Goal: Navigation & Orientation: Understand site structure

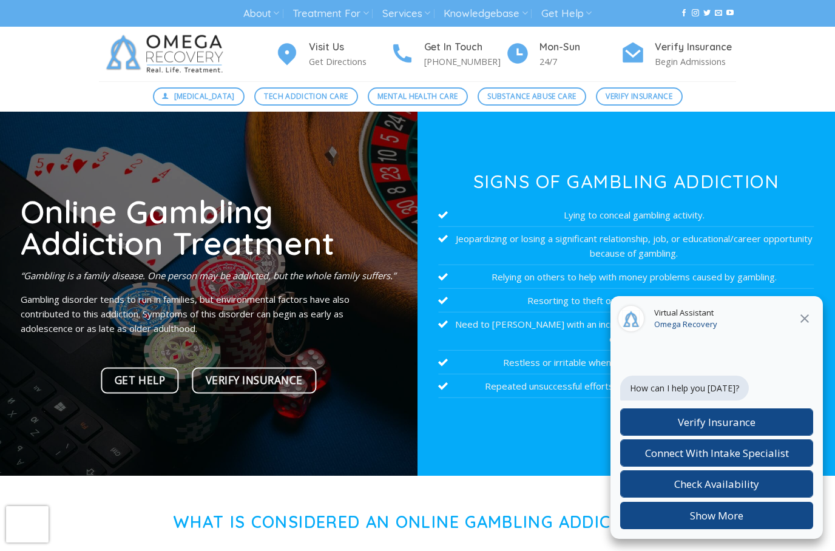
click at [812, 317] on button "Close" at bounding box center [804, 319] width 22 height 16
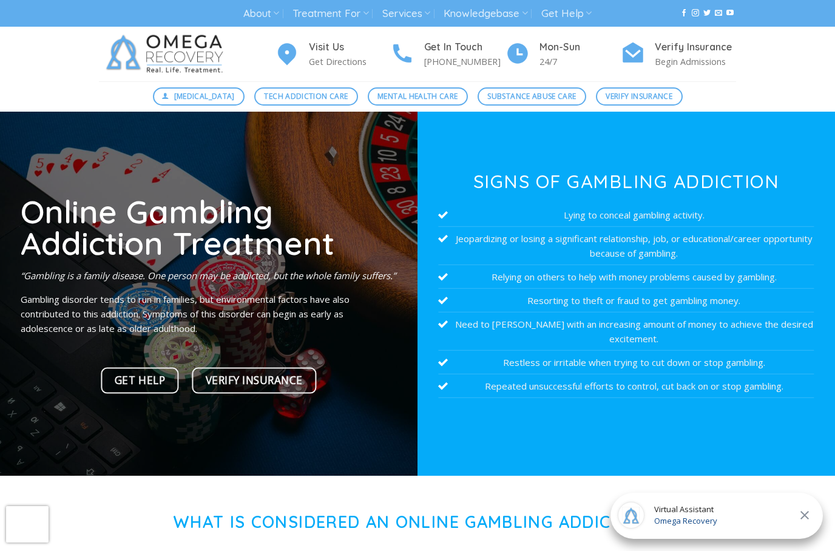
click at [442, 151] on div at bounding box center [625, 294] width 417 height 364
click at [321, 103] on link "Tech Addiction Care" at bounding box center [306, 96] width 104 height 18
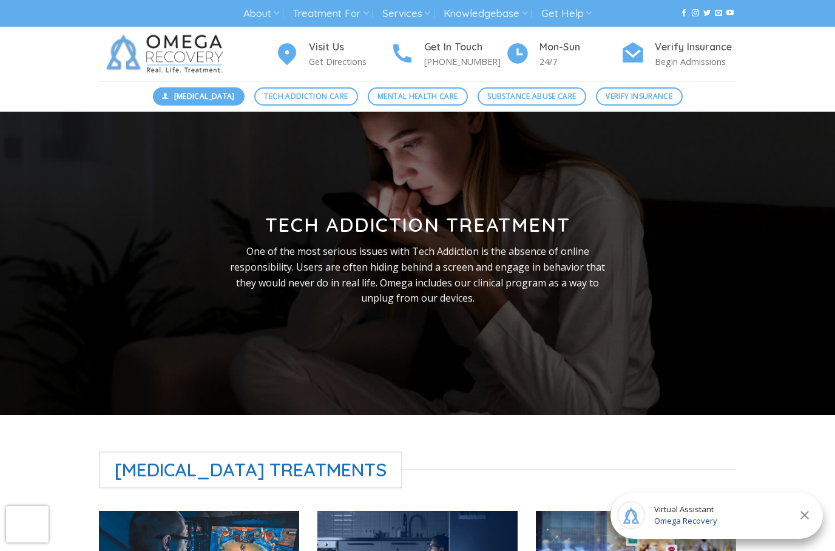
click at [206, 99] on span "[MEDICAL_DATA]" at bounding box center [204, 96] width 61 height 12
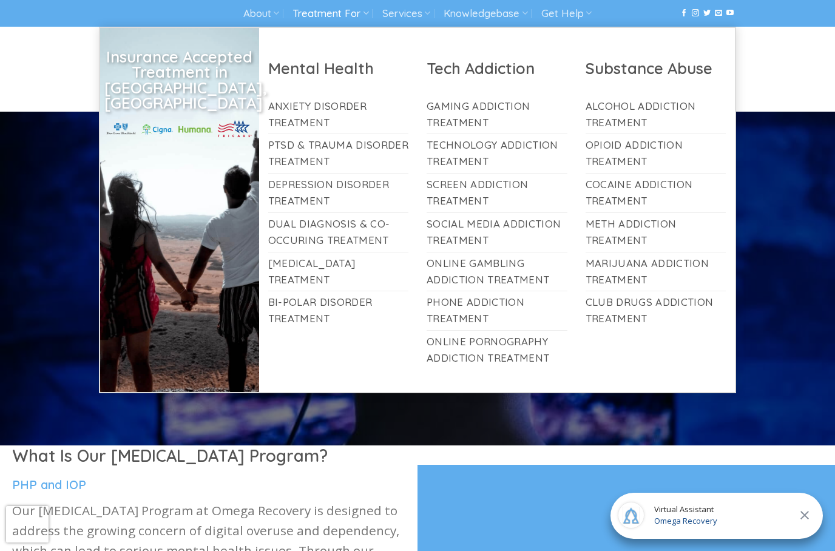
click at [363, 16] on icon at bounding box center [366, 13] width 6 height 12
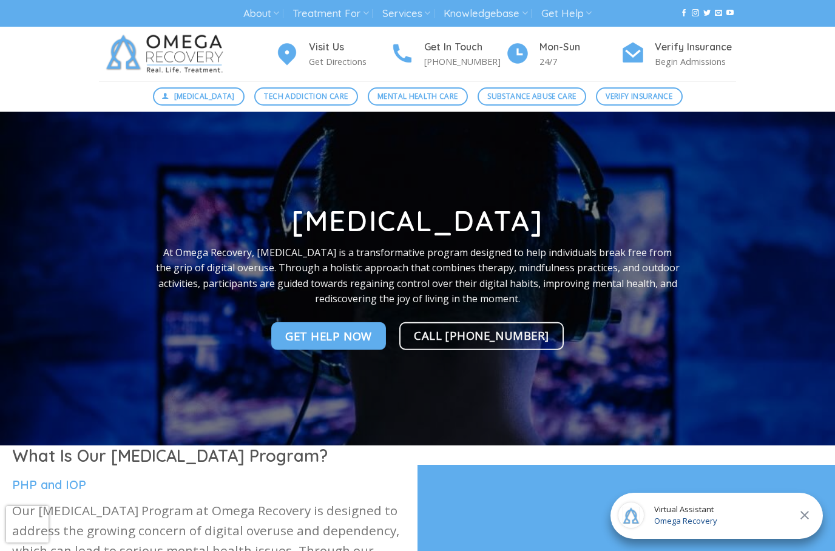
click at [776, 250] on div at bounding box center [417, 279] width 835 height 334
click at [197, 58] on img at bounding box center [167, 54] width 136 height 55
